Goal: Register for event/course

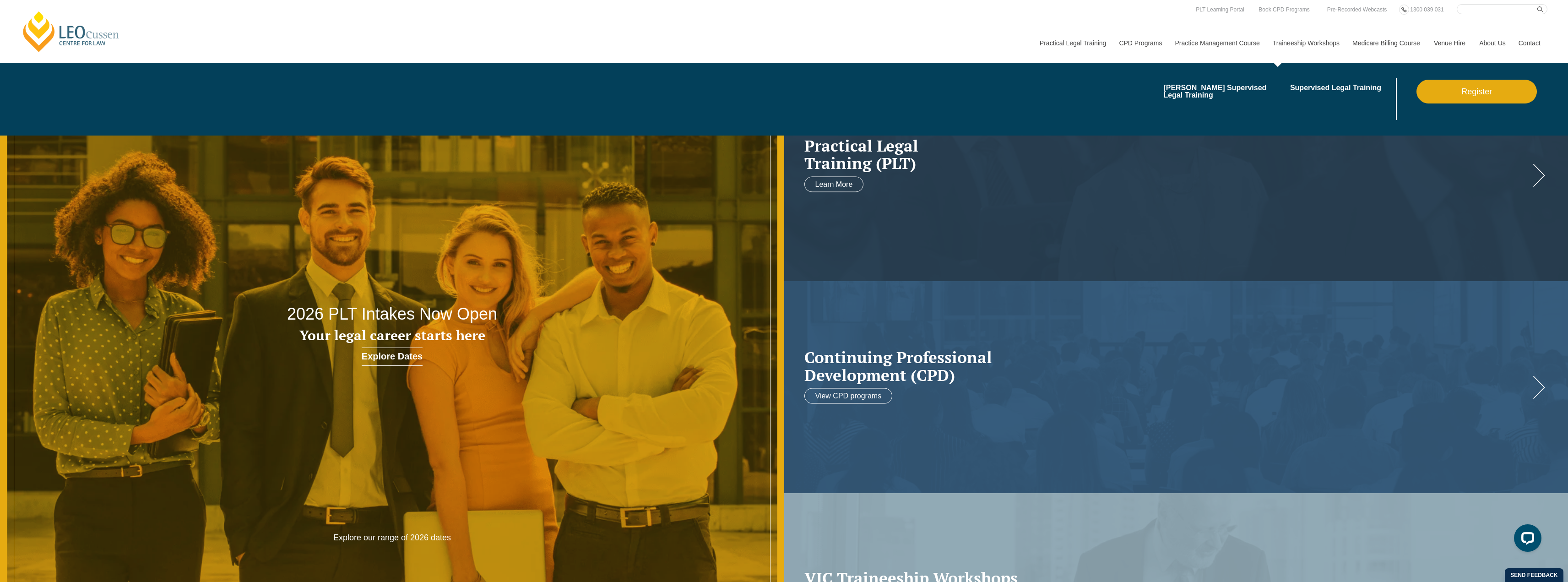
click at [1440, 85] on link "Register" at bounding box center [1477, 91] width 120 height 24
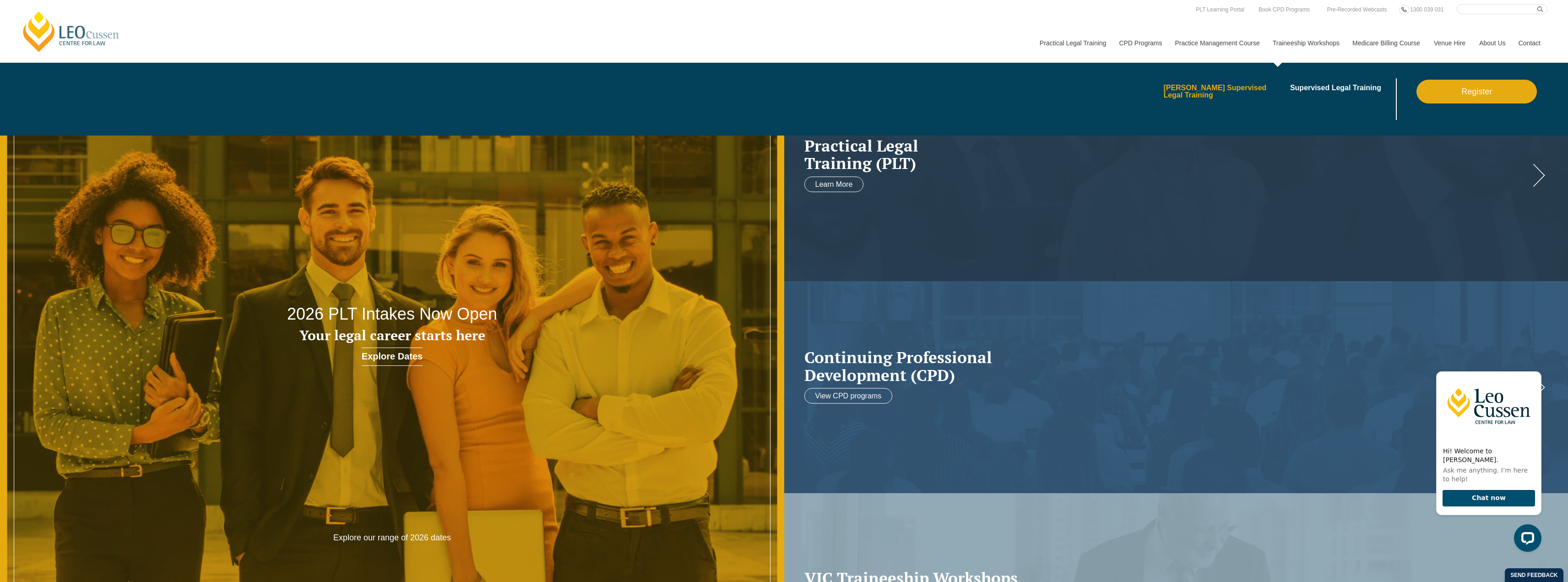
click at [1221, 89] on link "[PERSON_NAME] Supervised Legal Training" at bounding box center [1224, 91] width 120 height 15
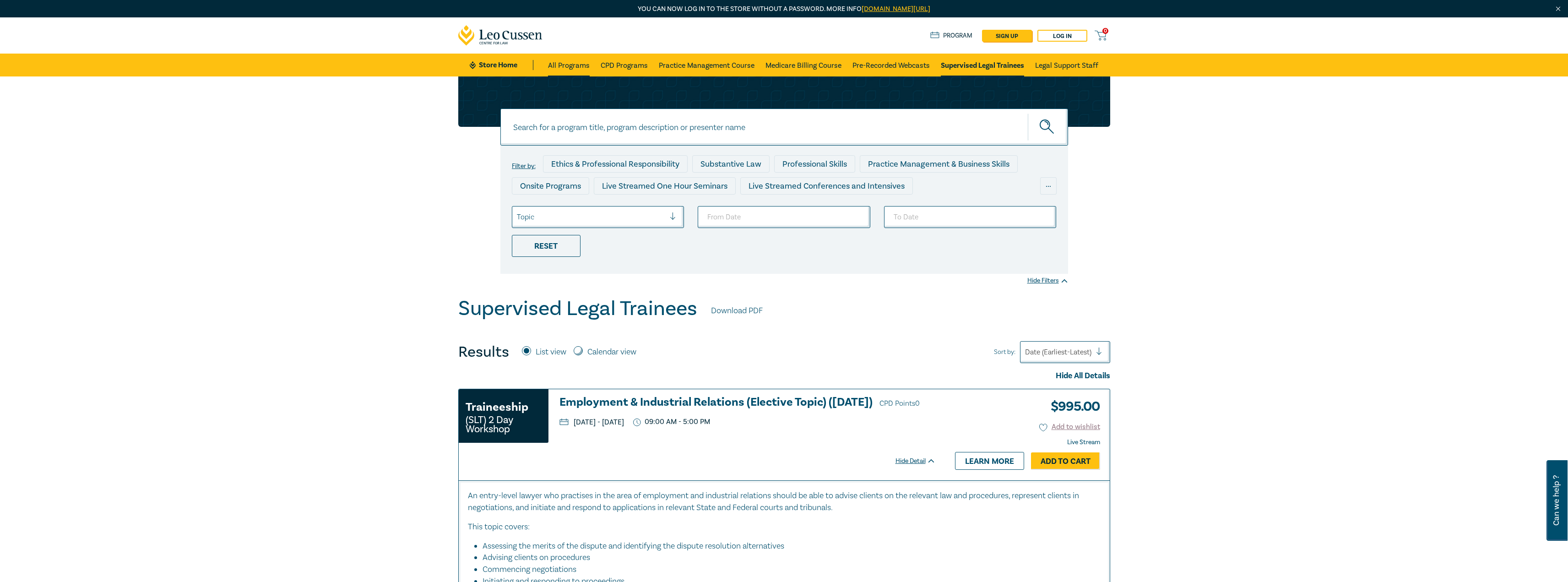
click at [565, 60] on link "All Programs" at bounding box center [568, 65] width 42 height 23
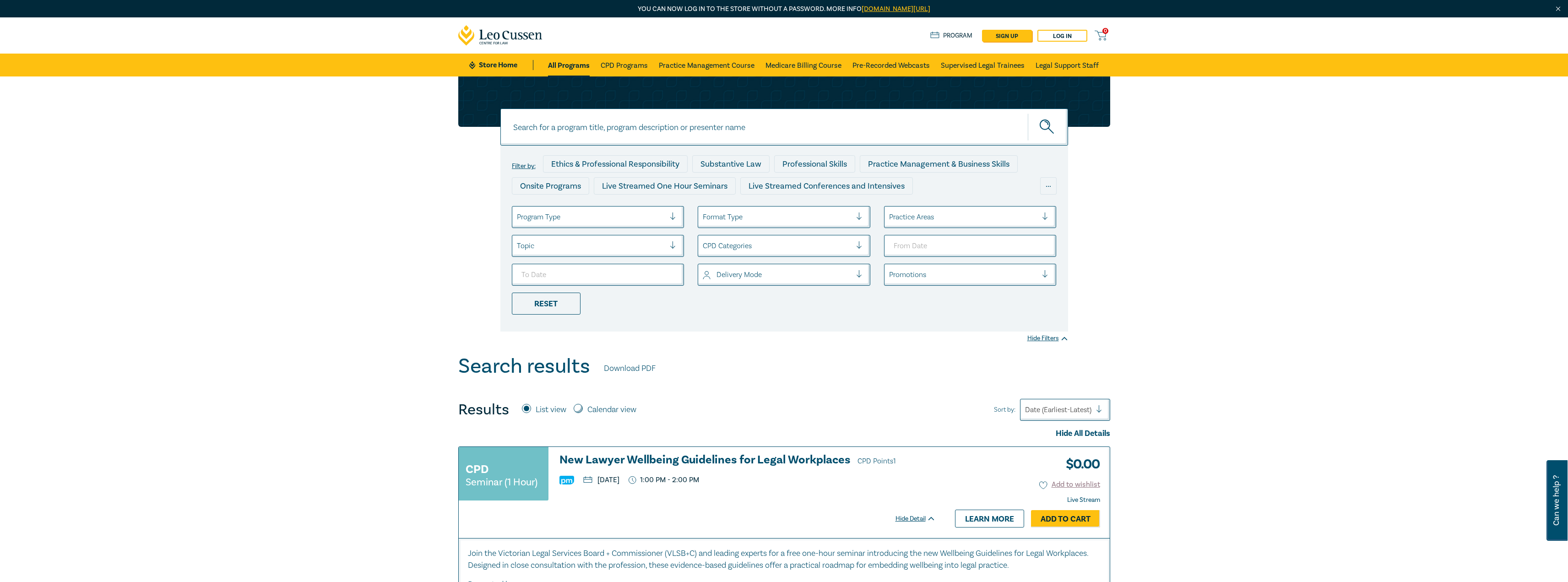
click at [605, 455] on h3 "New Lawyer Wellbeing Guidelines for Legal Workplaces CPD Points 1" at bounding box center [747, 461] width 376 height 14
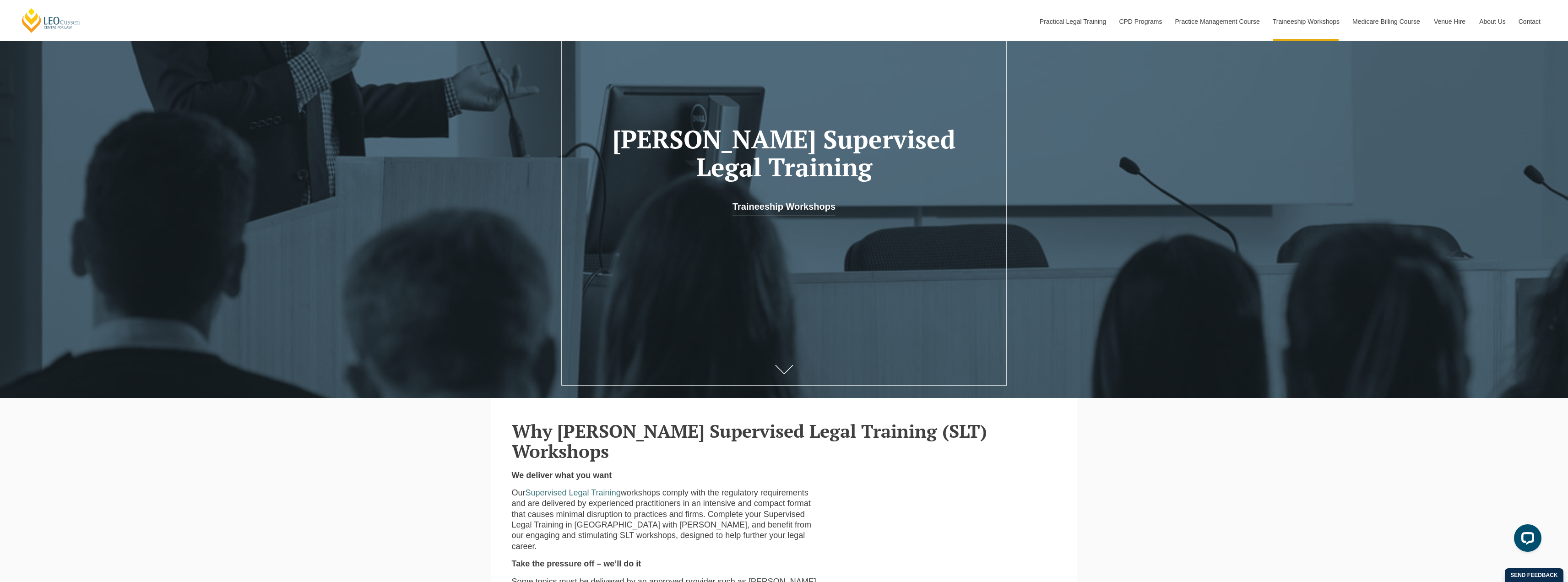
scroll to position [137, 0]
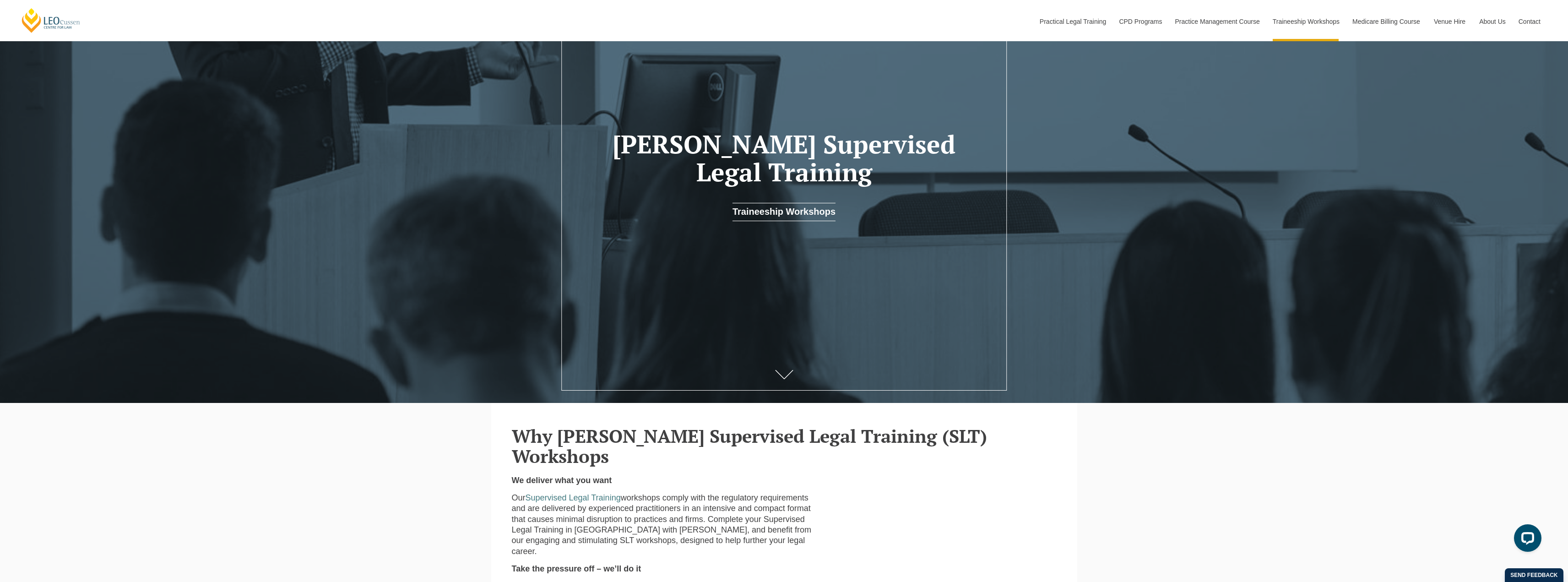
click at [739, 229] on div at bounding box center [784, 213] width 1568 height 471
click at [748, 161] on h1 "[PERSON_NAME] Supervised Legal Training" at bounding box center [784, 157] width 376 height 56
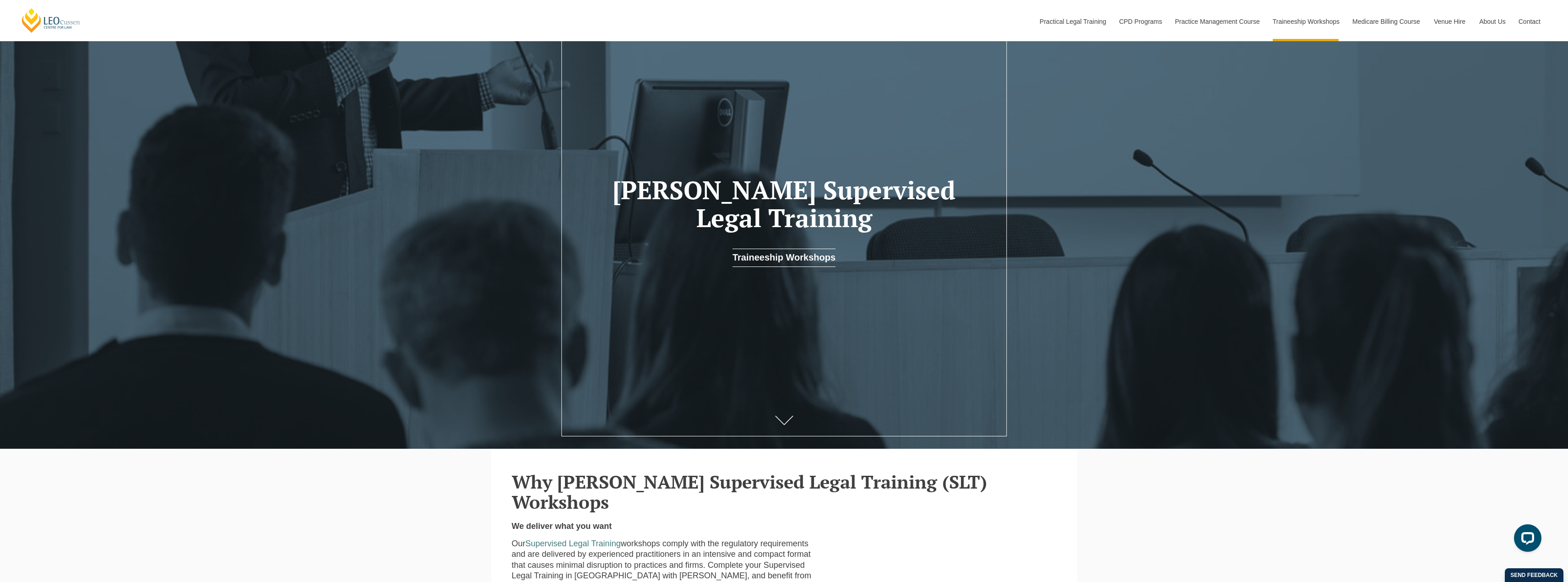
scroll to position [0, 0]
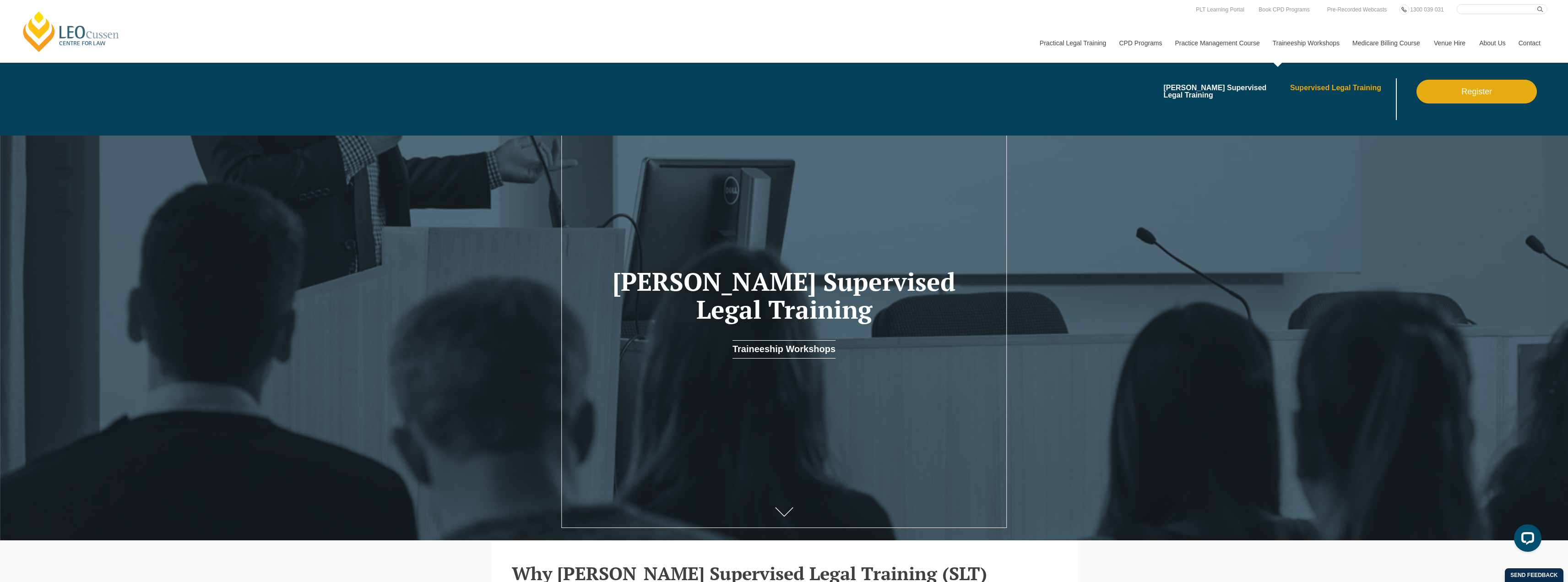
click at [1297, 88] on link "Supervised Legal Training" at bounding box center [1341, 88] width 104 height 7
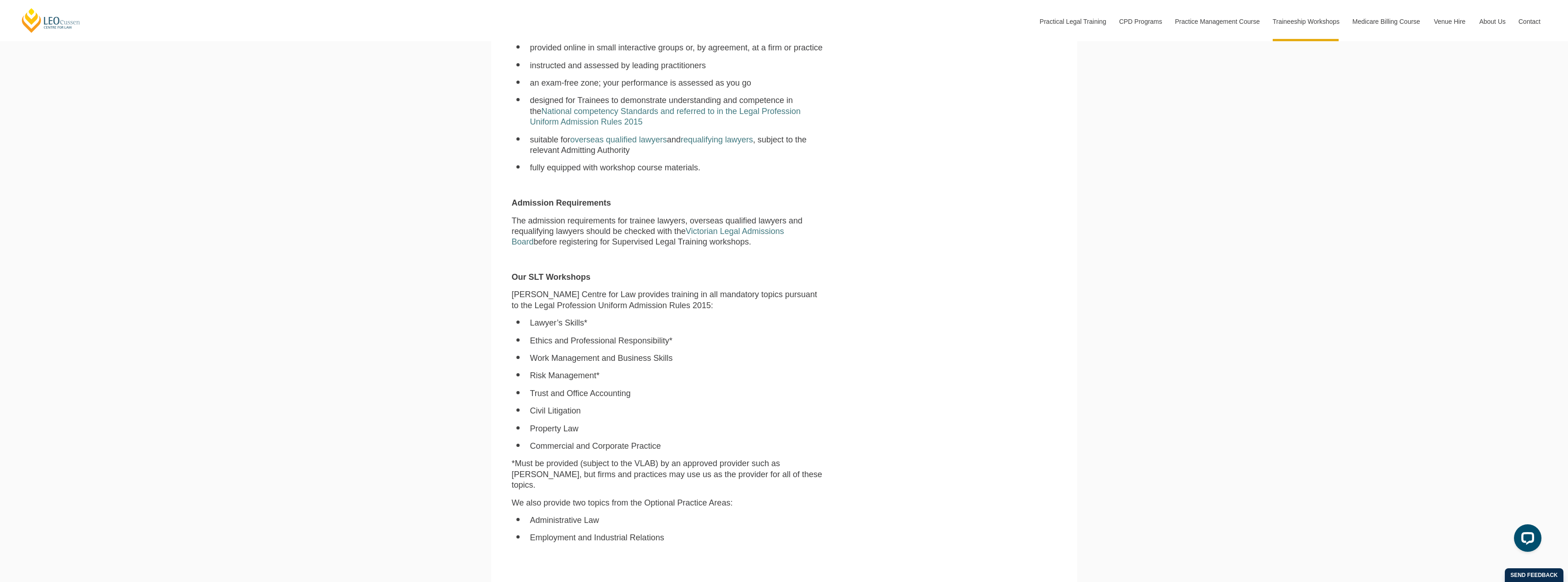
scroll to position [686, 0]
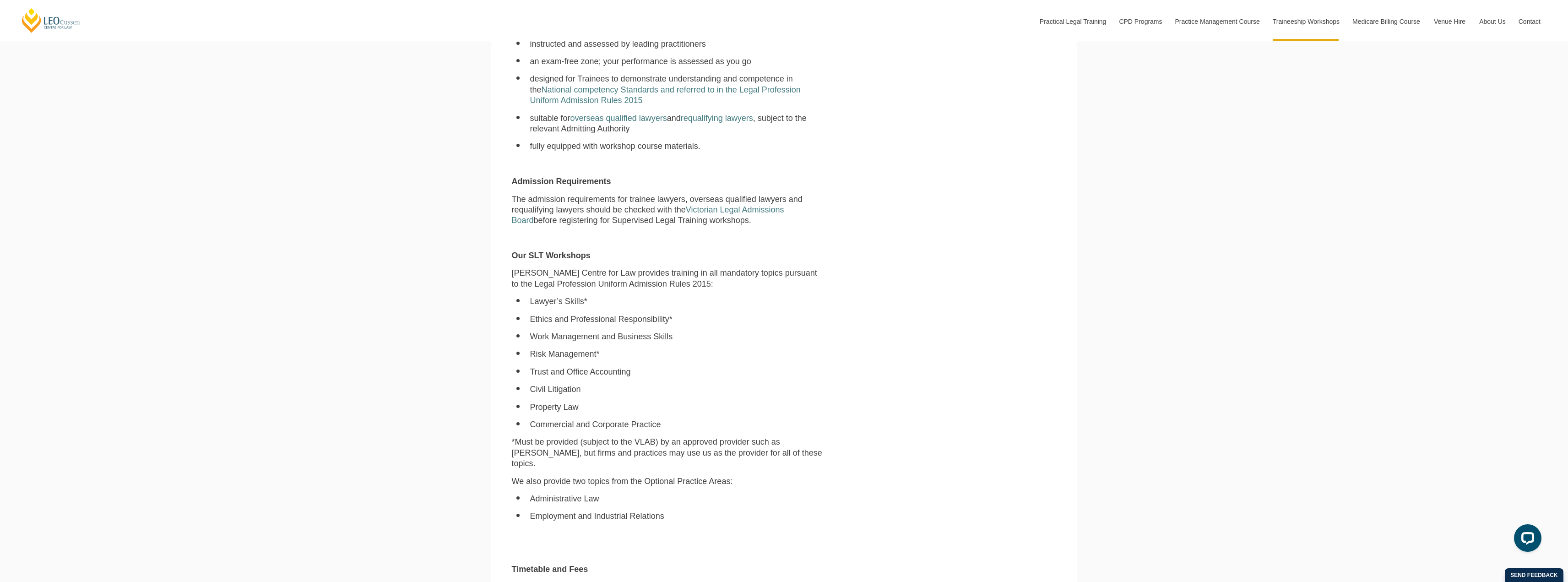
click at [649, 531] on div "[PERSON_NAME] Centre for Law has an enviable record in helping firms and legal …" at bounding box center [668, 304] width 326 height 758
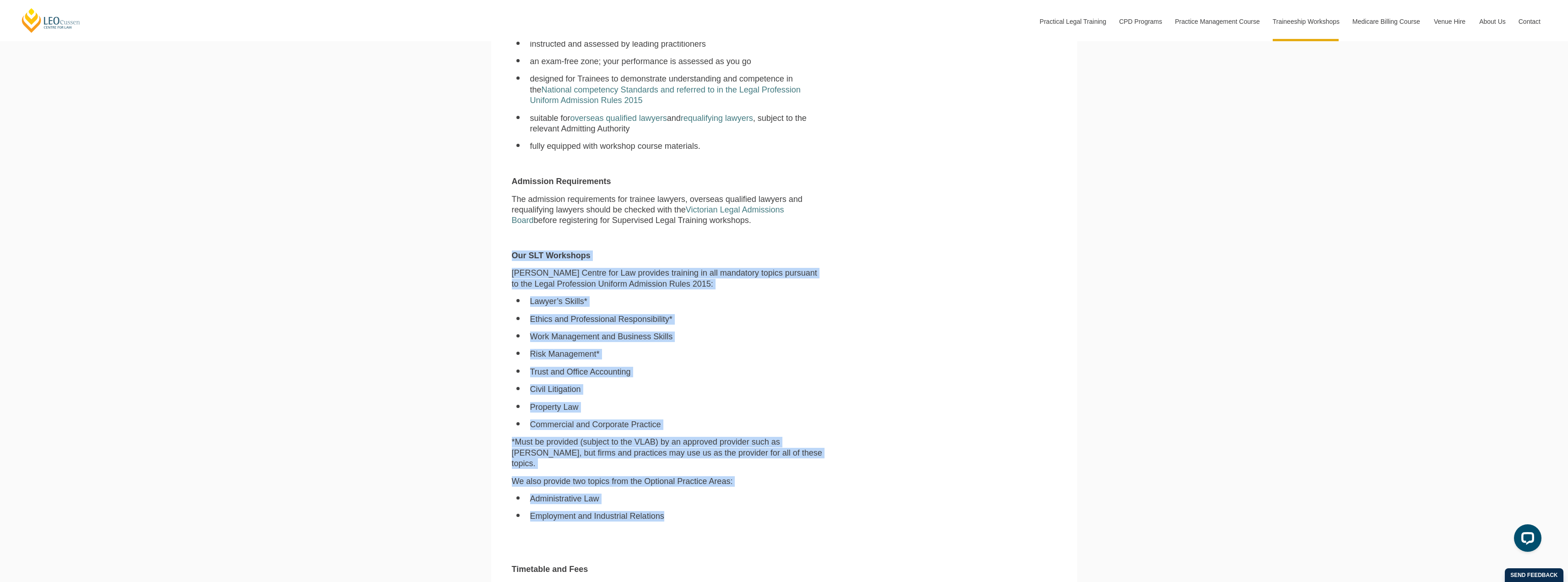
drag, startPoint x: 680, startPoint y: 506, endPoint x: 511, endPoint y: 262, distance: 296.8
click at [511, 262] on div "[PERSON_NAME] Centre for Law has an enviable record in helping firms and legal …" at bounding box center [668, 304] width 326 height 758
copy div "Our SLT Workshops [PERSON_NAME] Centre for Law provides training in all mandato…"
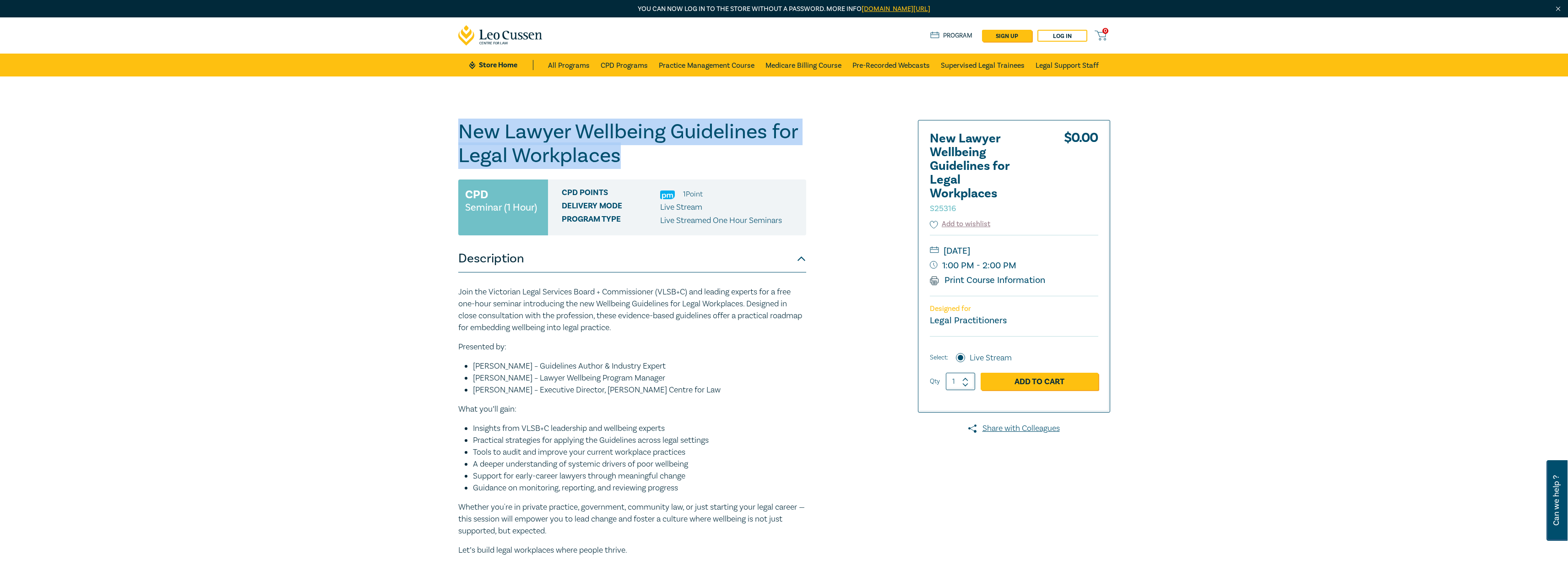
drag, startPoint x: 621, startPoint y: 155, endPoint x: 463, endPoint y: 129, distance: 160.1
click at [463, 129] on h1 "New Lawyer Wellbeing Guidelines for Legal Workplaces S25316" at bounding box center [632, 144] width 348 height 48
copy h1 "New Lawyer Wellbeing Guidelines for Legal Workplaces"
